Goal: Transaction & Acquisition: Download file/media

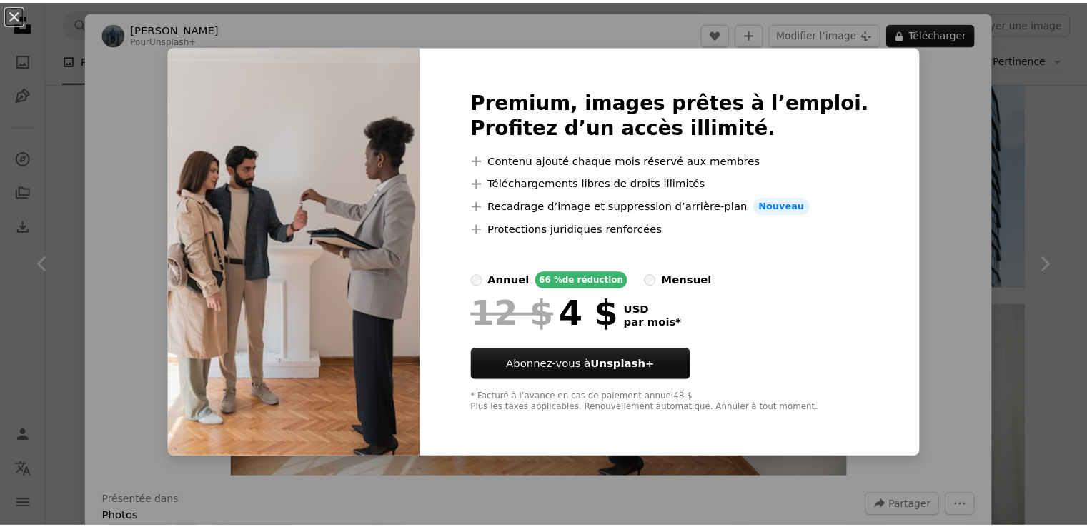
scroll to position [1540, 0]
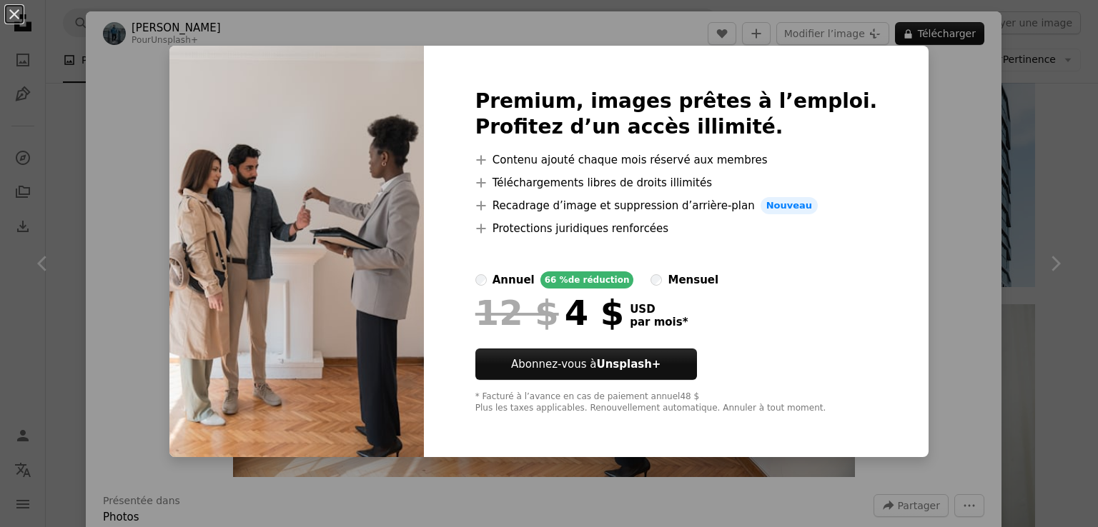
click at [1045, 105] on div "An X shape Premium, images prêtes à l’emploi. Profitez d’un accès illimité. A p…" at bounding box center [549, 263] width 1098 height 527
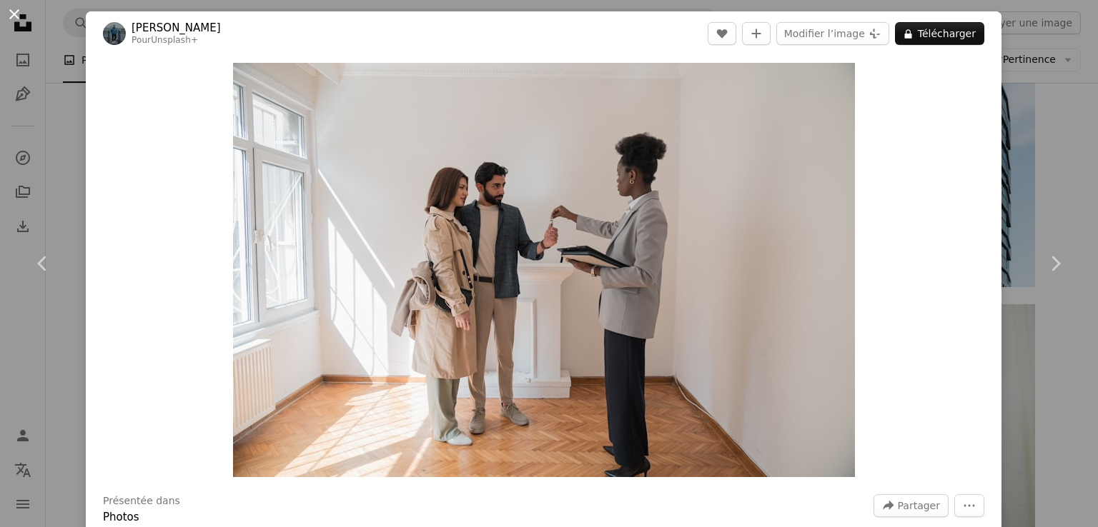
click at [9, 17] on button "An X shape" at bounding box center [14, 14] width 17 height 17
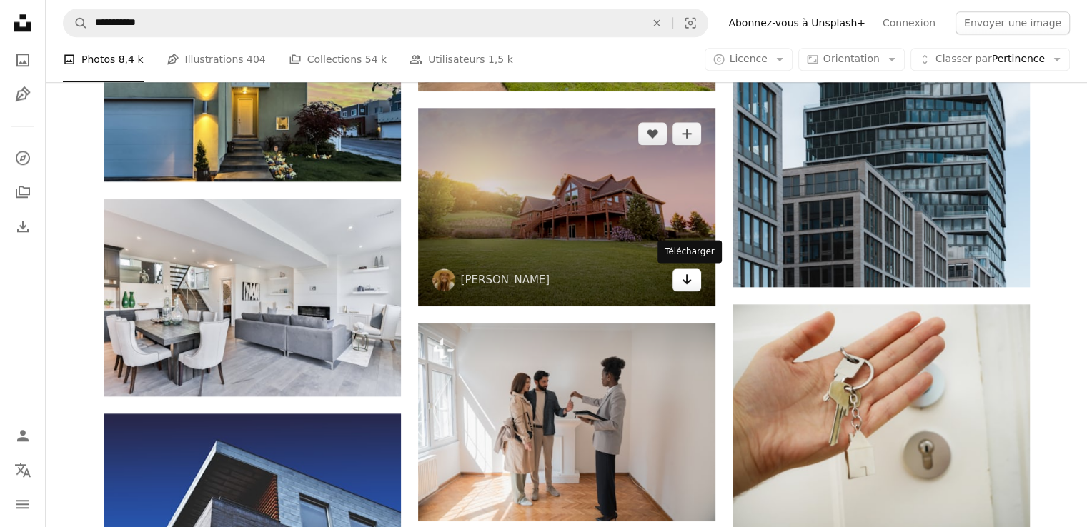
click at [681, 271] on icon "Arrow pointing down" at bounding box center [686, 279] width 11 height 17
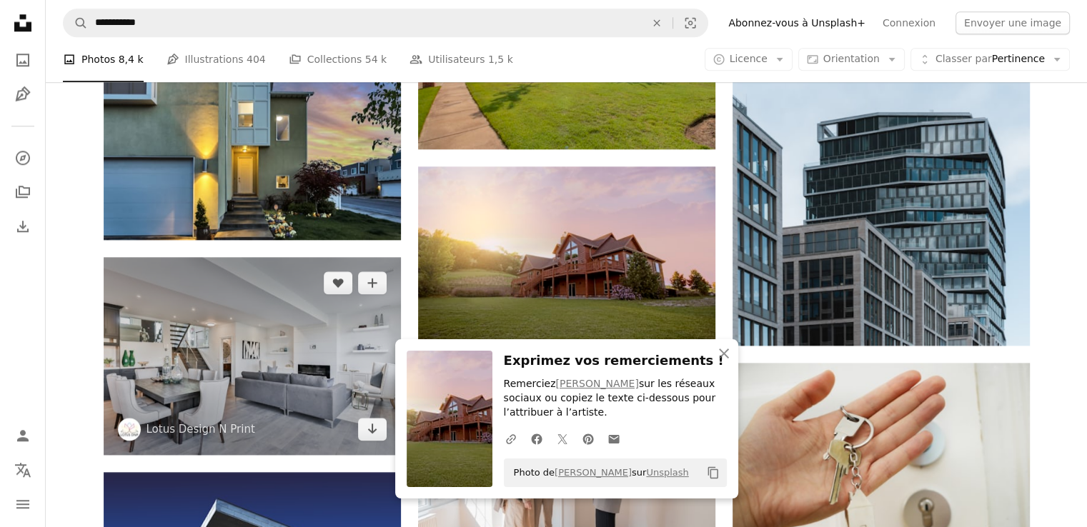
scroll to position [1454, 0]
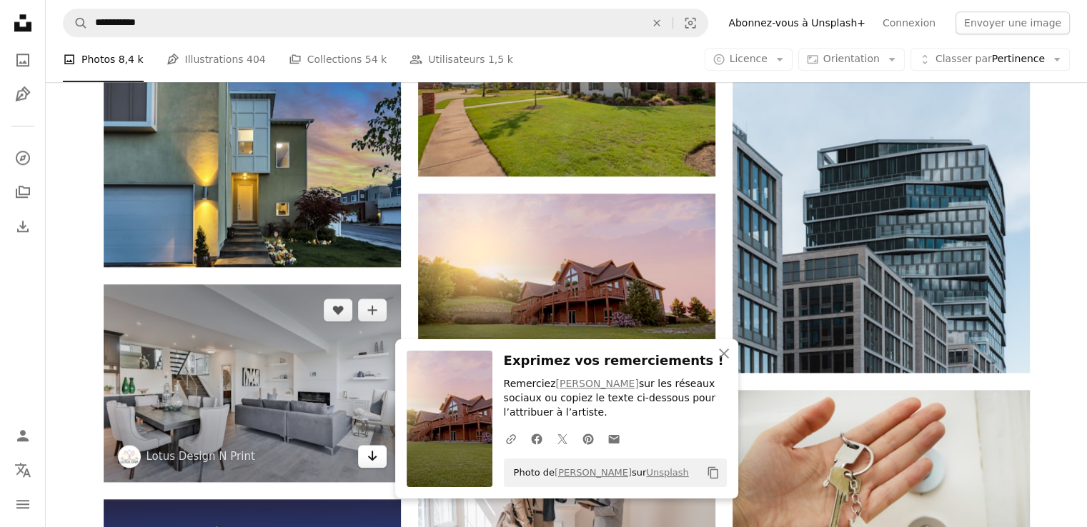
click at [367, 459] on icon "Arrow pointing down" at bounding box center [372, 455] width 11 height 17
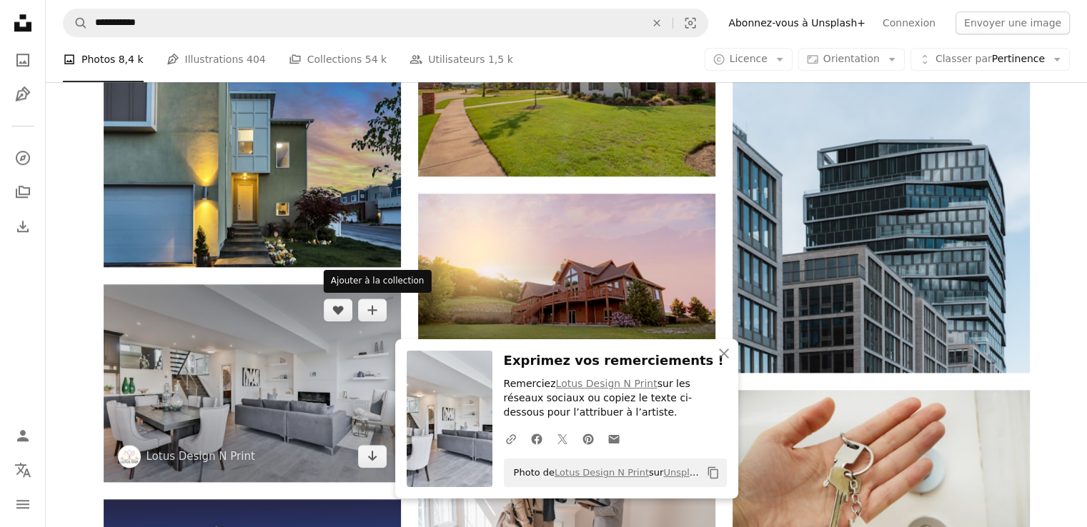
scroll to position [1328, 0]
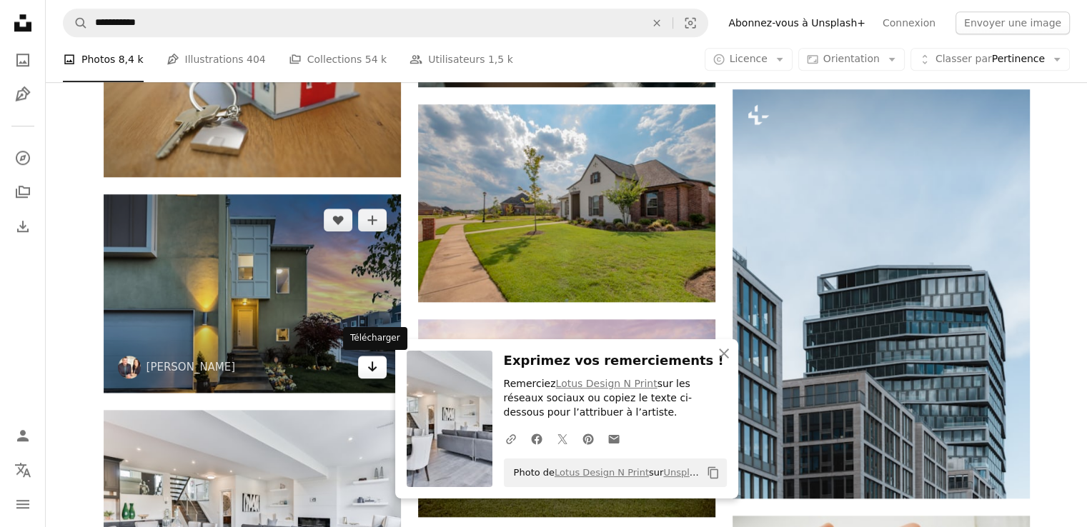
click at [371, 372] on icon "Arrow pointing down" at bounding box center [372, 366] width 11 height 17
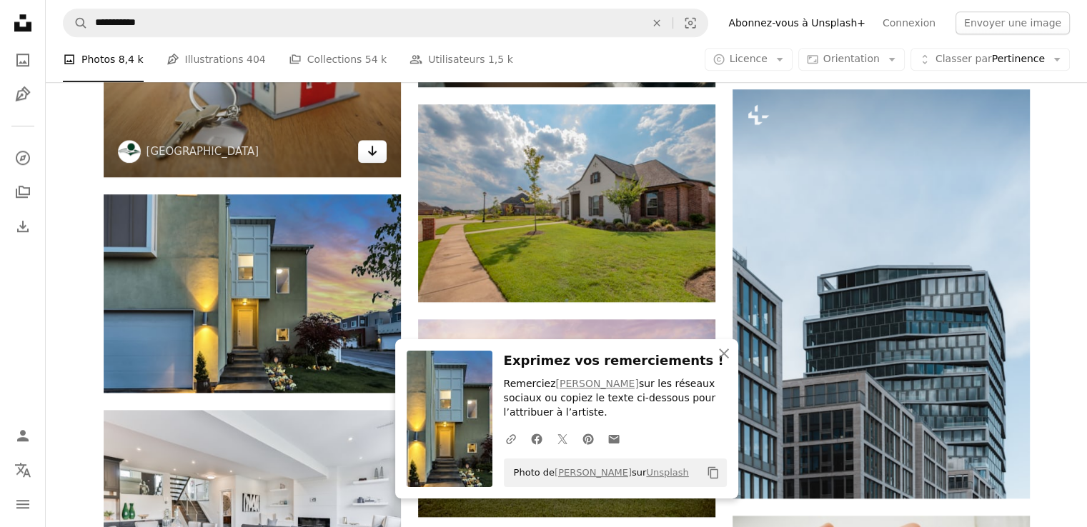
click at [379, 154] on link "Arrow pointing down" at bounding box center [372, 151] width 29 height 23
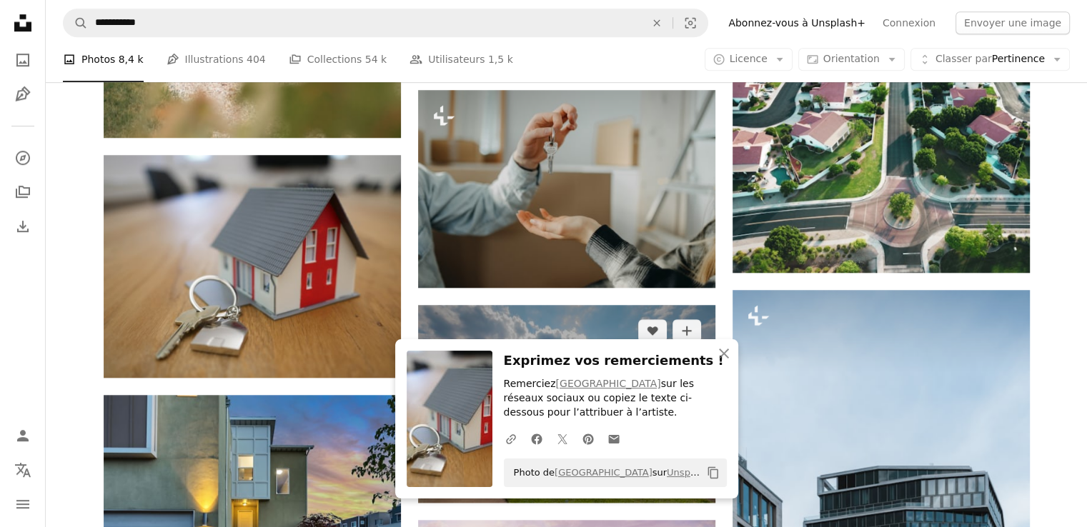
scroll to position [1109, 0]
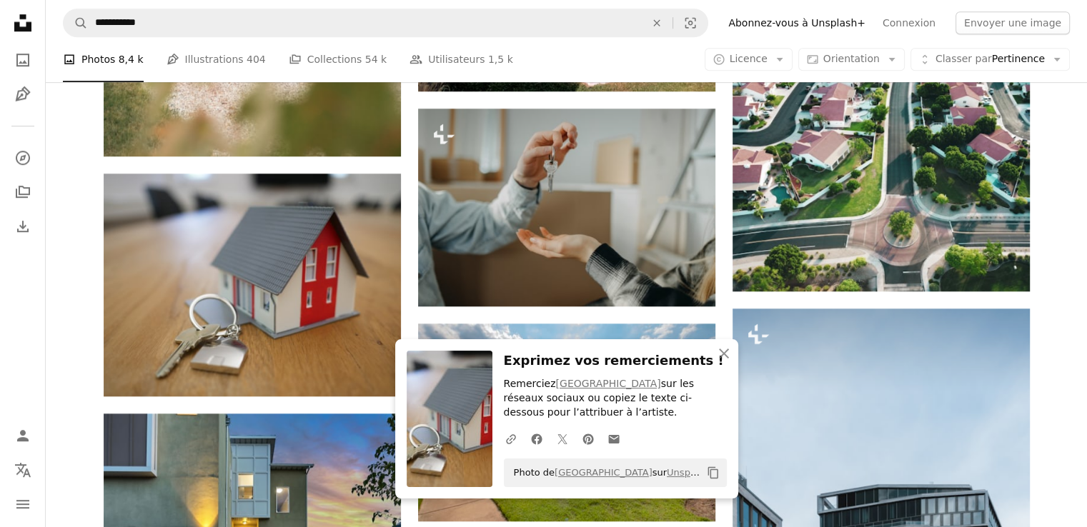
click at [643, 75] on div "A photo Photos 8,4 k Pen Tool Illustrations 404 A stack of folders Collections …" at bounding box center [566, 60] width 1007 height 46
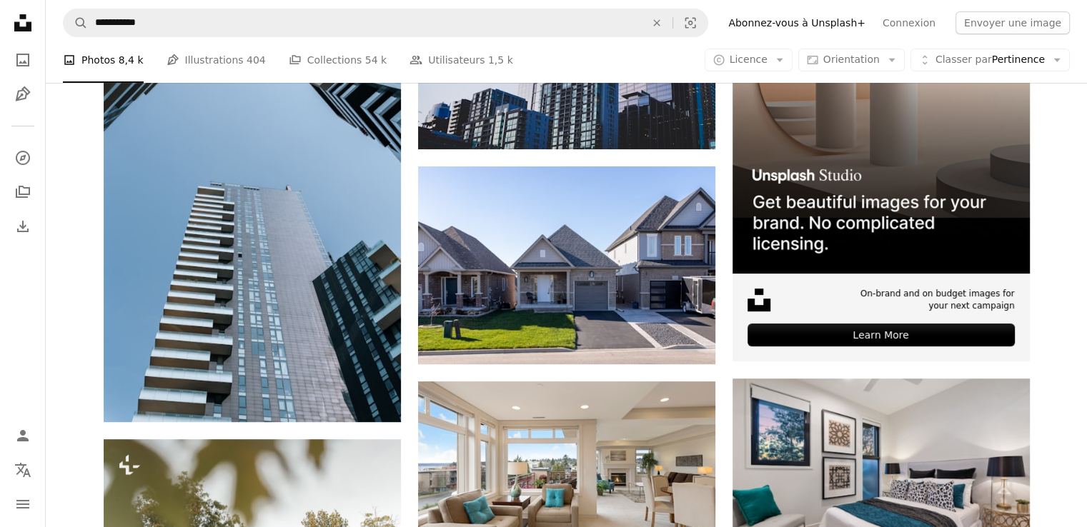
scroll to position [380, 0]
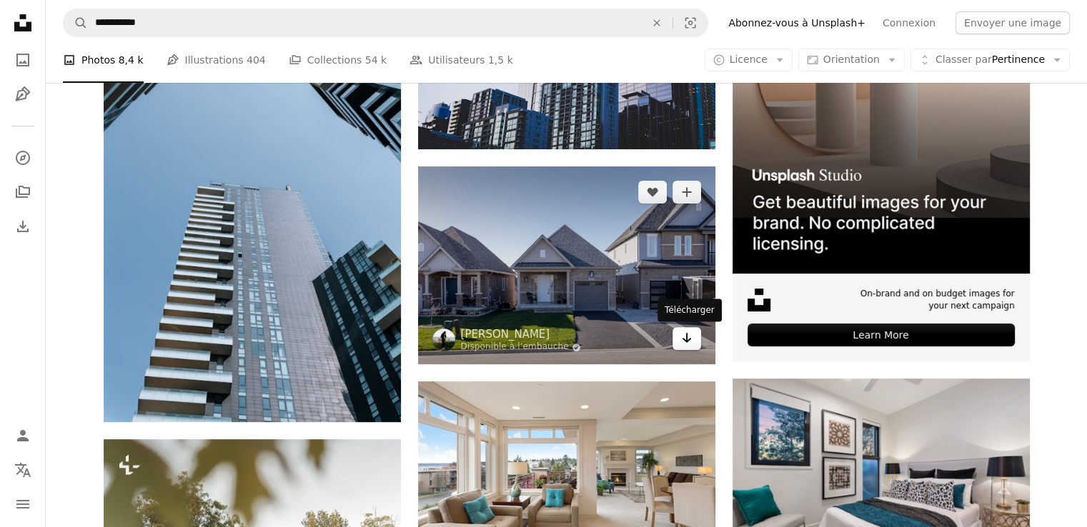
click at [692, 341] on link "Arrow pointing down" at bounding box center [686, 338] width 29 height 23
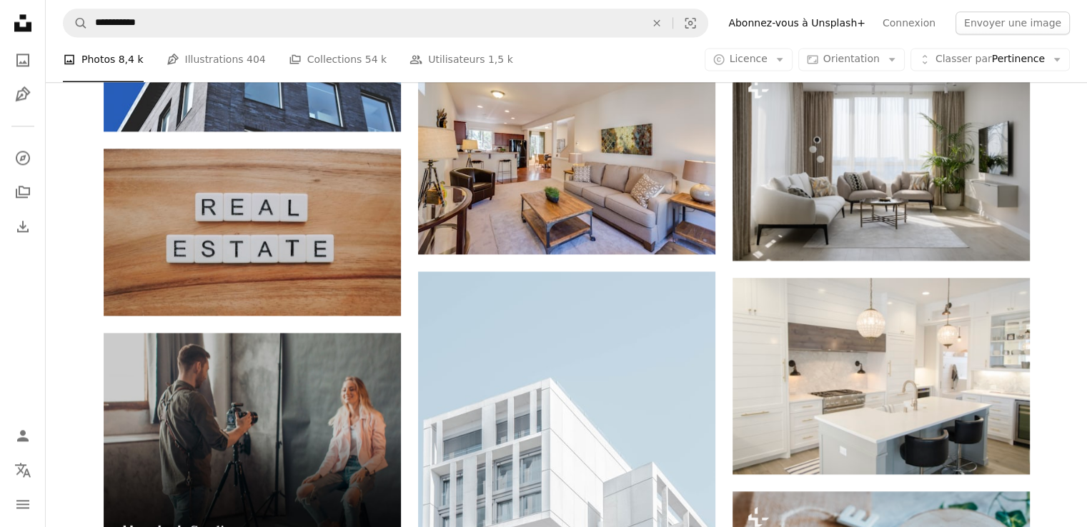
scroll to position [2062, 0]
